Goal: Task Accomplishment & Management: Manage account settings

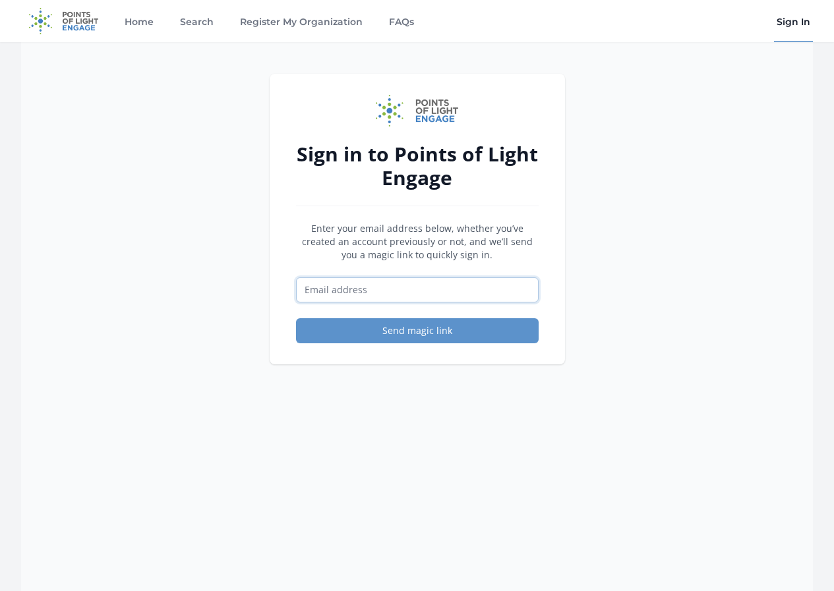
drag, startPoint x: 395, startPoint y: 295, endPoint x: 404, endPoint y: 299, distance: 10.0
click at [395, 295] on input "Email address" at bounding box center [417, 290] width 243 height 25
type input "[EMAIL_ADDRESS][DOMAIN_NAME]"
click at [483, 332] on button "Send magic link" at bounding box center [417, 330] width 243 height 25
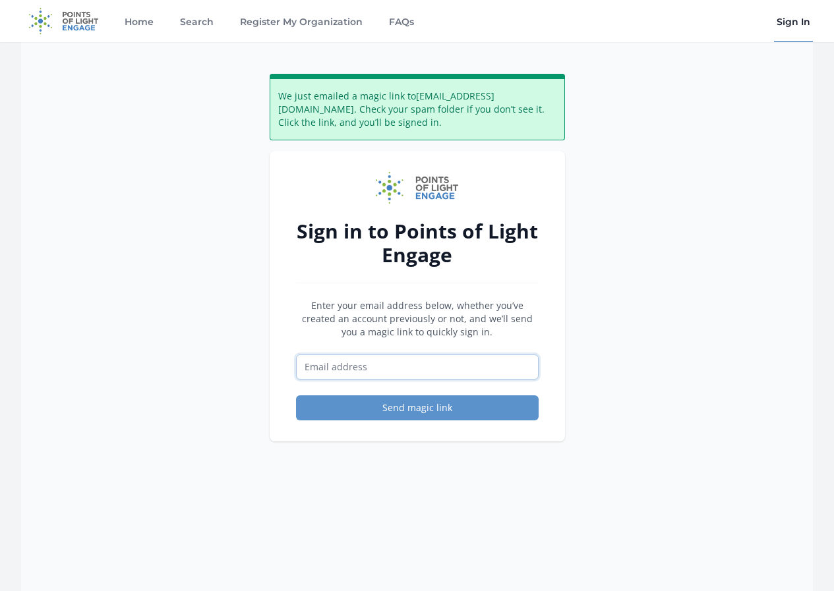
click at [400, 374] on input "Email address" at bounding box center [417, 367] width 243 height 25
type input "[EMAIL_ADDRESS][DOMAIN_NAME]"
click at [453, 403] on button "Send magic link" at bounding box center [417, 408] width 243 height 25
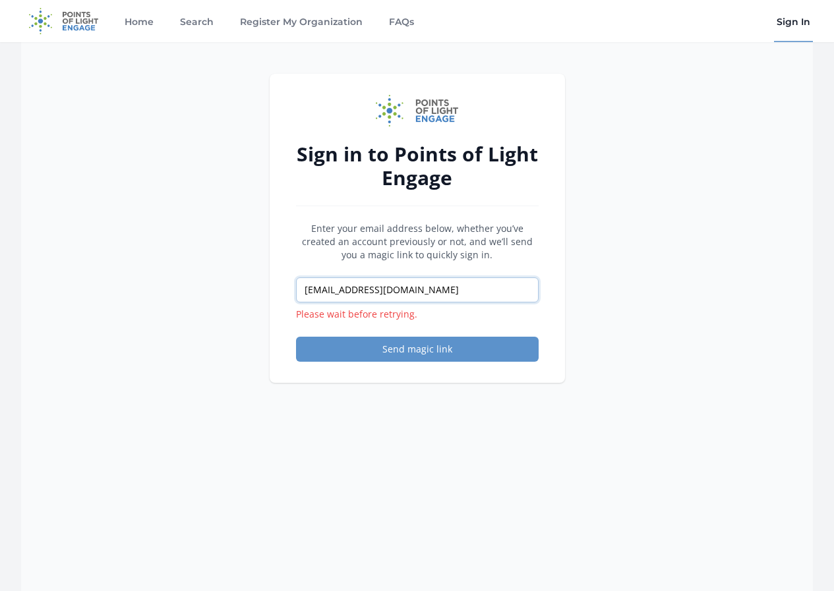
drag, startPoint x: 410, startPoint y: 290, endPoint x: 279, endPoint y: 294, distance: 130.6
click at [279, 294] on div "Sign in to Points of Light Engage Enter your email address below, whether you’v…" at bounding box center [417, 228] width 295 height 309
